Goal: Contribute content: Contribute content

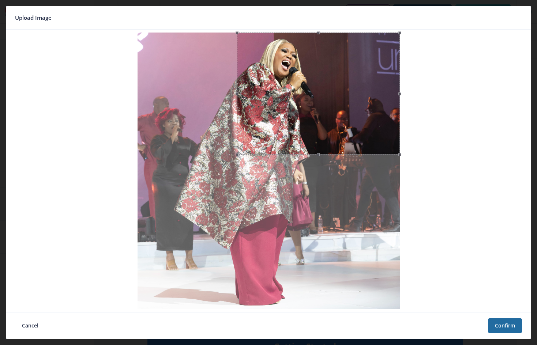
drag, startPoint x: 137, startPoint y: 133, endPoint x: 239, endPoint y: 108, distance: 105.3
click at [239, 108] on span at bounding box center [237, 94] width 8 height 114
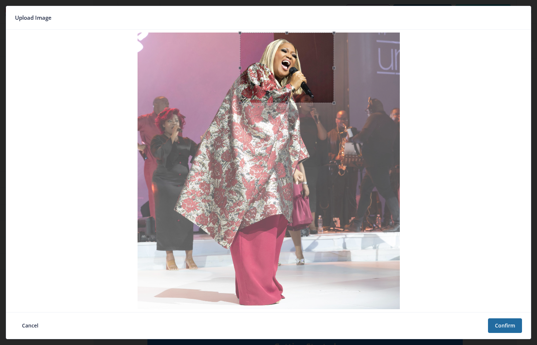
drag, startPoint x: 401, startPoint y: 94, endPoint x: 325, endPoint y: 94, distance: 75.7
click at [334, 100] on div at bounding box center [287, 68] width 94 height 71
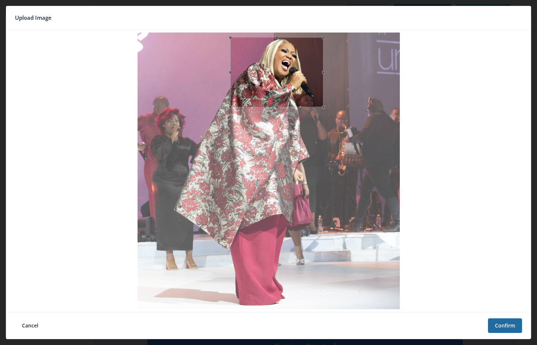
drag, startPoint x: 318, startPoint y: 80, endPoint x: 309, endPoint y: 85, distance: 10.6
click at [309, 85] on div at bounding box center [276, 72] width 93 height 70
click at [505, 324] on button "Confirm" at bounding box center [505, 326] width 34 height 15
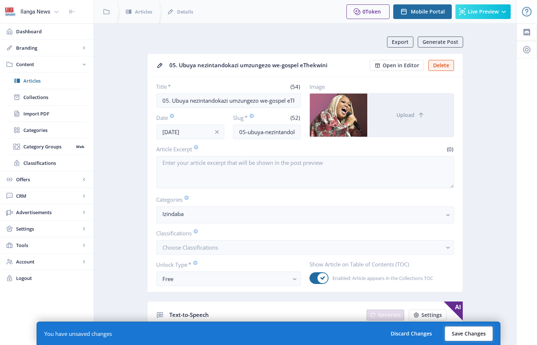
click at [475, 333] on button "Save Changes" at bounding box center [469, 334] width 48 height 15
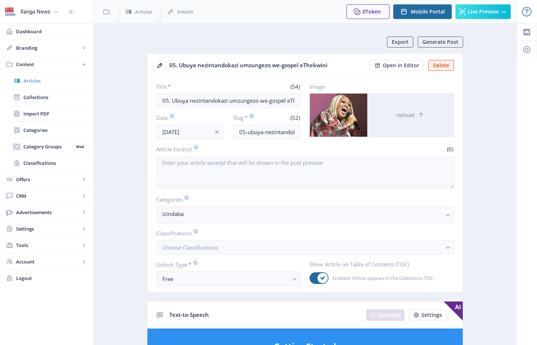
click at [31, 81] on span "Articles" at bounding box center [54, 80] width 63 height 7
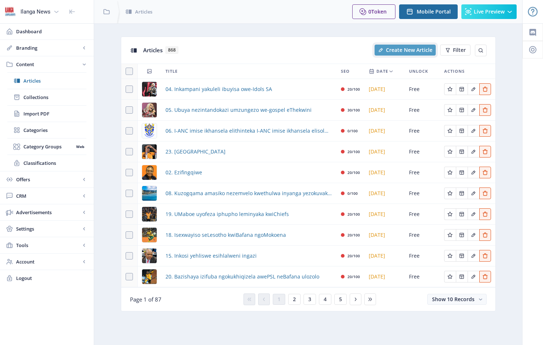
click at [411, 50] on span "Create New Article" at bounding box center [409, 50] width 46 height 6
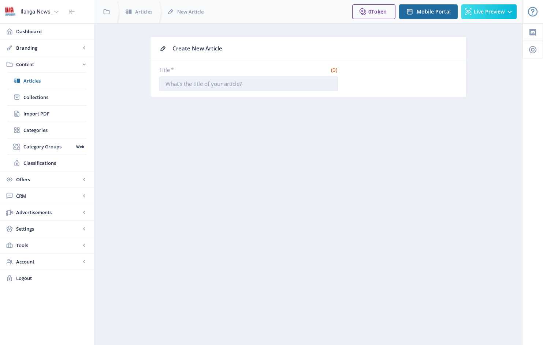
click at [165, 84] on input "Title *" at bounding box center [248, 83] width 179 height 15
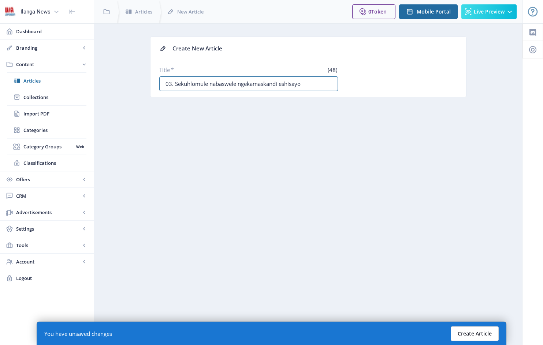
type input "03. Sekuhlomule nabaswele ngekamaskandi eshisayo"
click at [475, 336] on button "Create Article" at bounding box center [474, 334] width 48 height 15
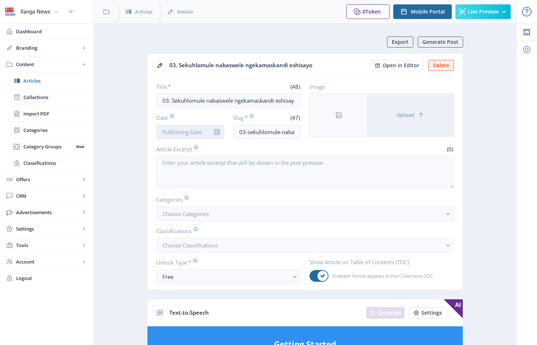
click at [202, 128] on input "Date" at bounding box center [190, 132] width 68 height 15
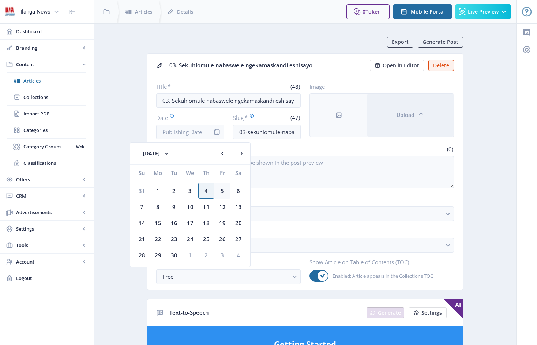
click at [224, 191] on div "5" at bounding box center [222, 191] width 16 height 16
type input "[DATE]"
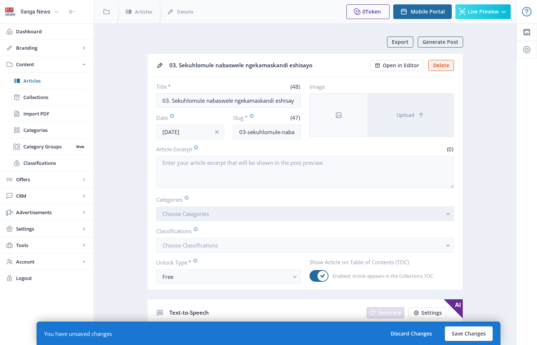
click at [225, 218] on button "Choose Categories" at bounding box center [305, 214] width 298 height 15
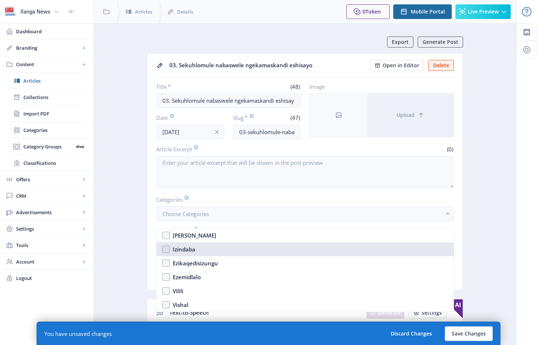
click at [165, 250] on nb-option "Izindaba" at bounding box center [305, 250] width 297 height 14
checkbox input "true"
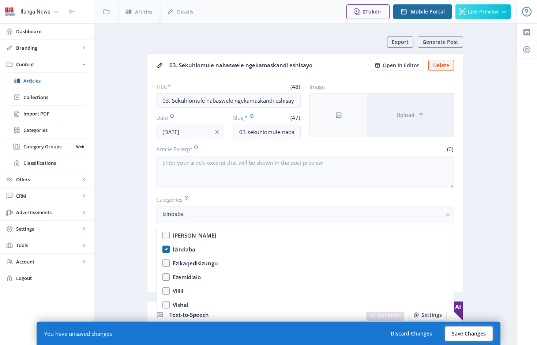
click at [468, 335] on button "Save Changes" at bounding box center [469, 334] width 48 height 15
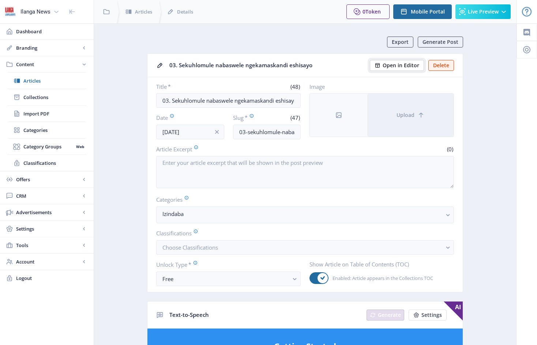
click at [406, 65] on span "Open in Editor" at bounding box center [401, 66] width 37 height 6
